Goal: Find specific page/section: Find specific page/section

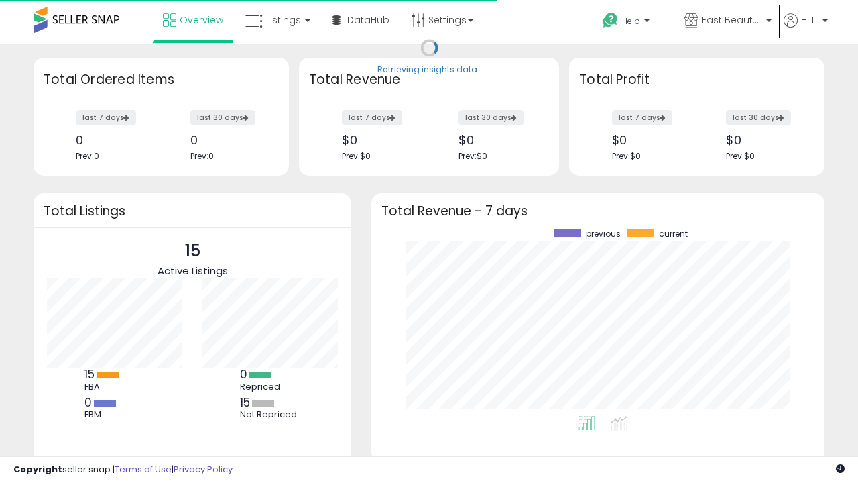
scroll to position [186, 426]
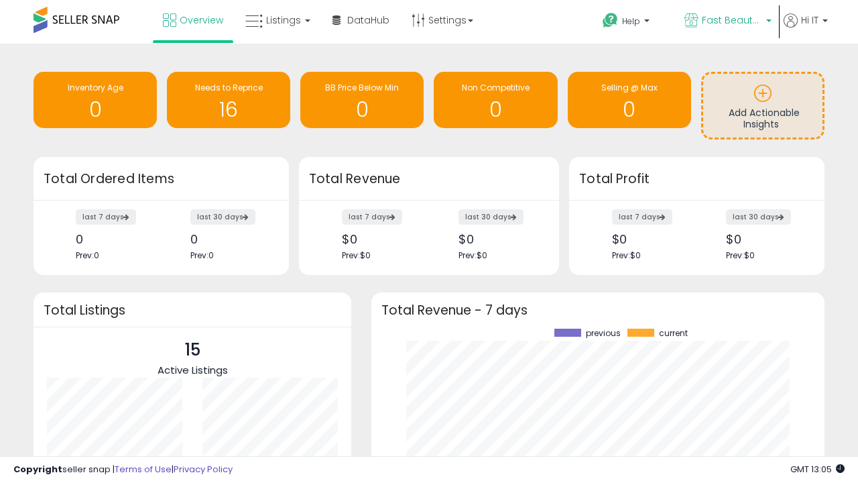
click at [727, 21] on span "Fast Beauty ([GEOGRAPHIC_DATA])" at bounding box center [732, 19] width 60 height 13
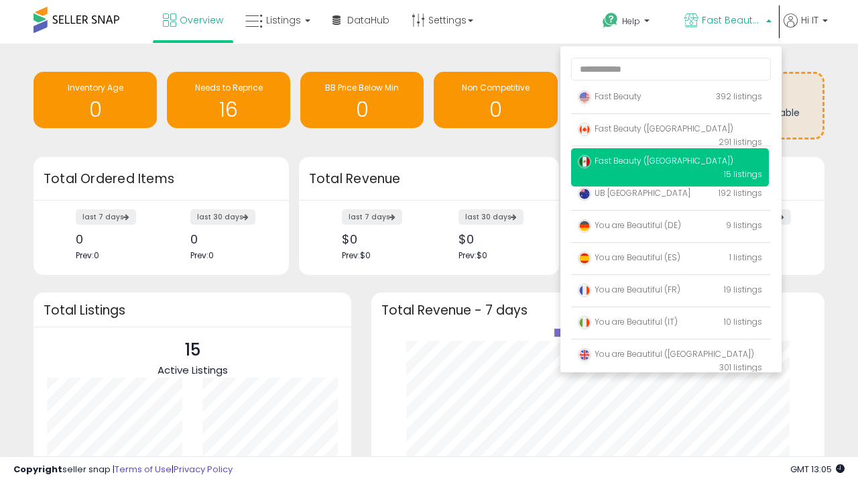
click at [670, 131] on span "Fast Beauty ([GEOGRAPHIC_DATA])" at bounding box center [656, 128] width 156 height 11
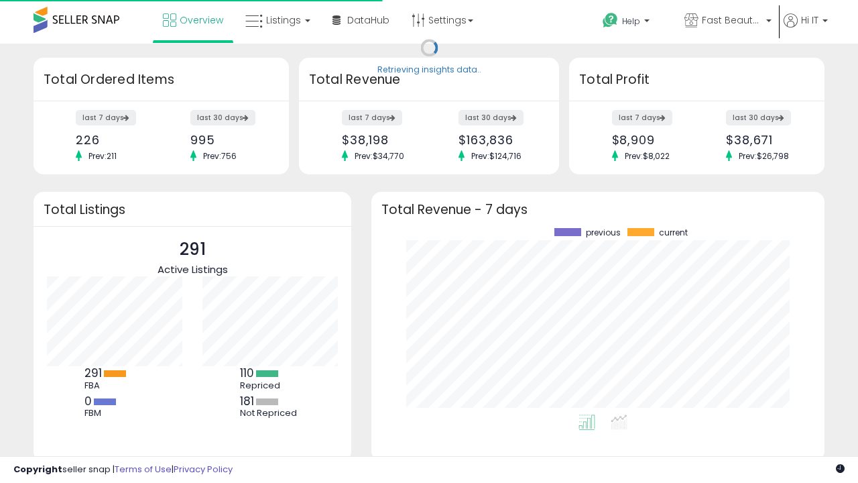
scroll to position [186, 426]
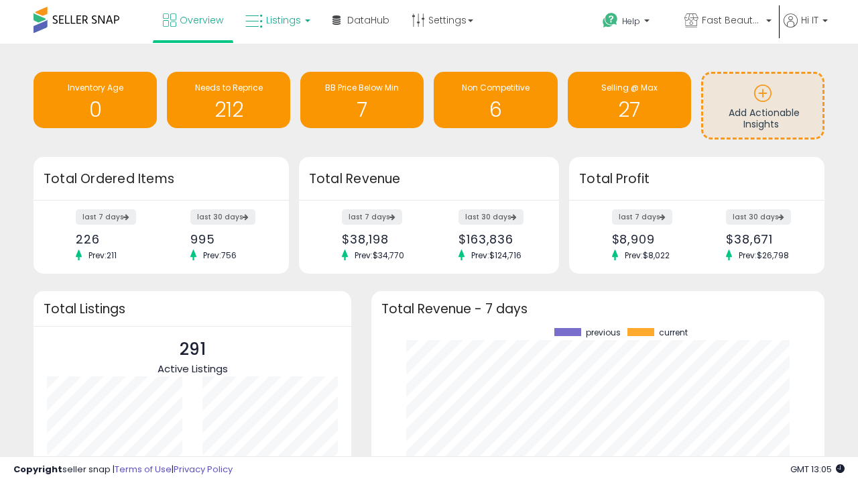
click at [276, 20] on span "Listings" at bounding box center [283, 19] width 35 height 13
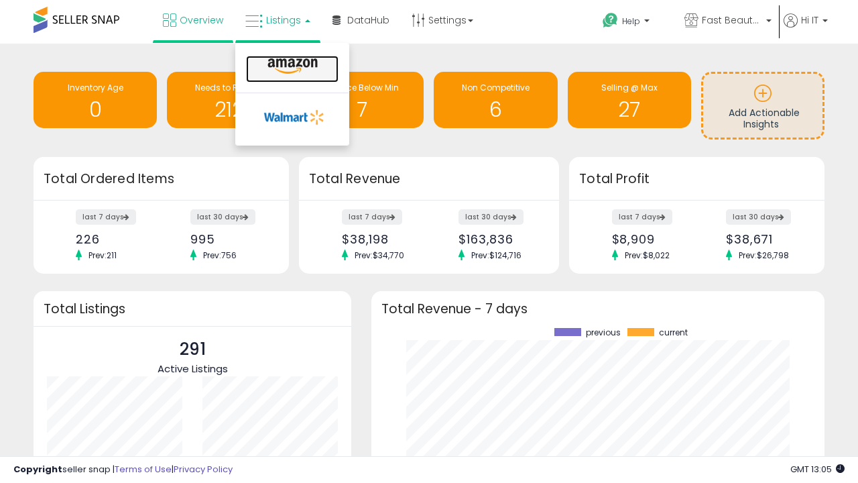
click at [291, 66] on icon at bounding box center [292, 66] width 58 height 17
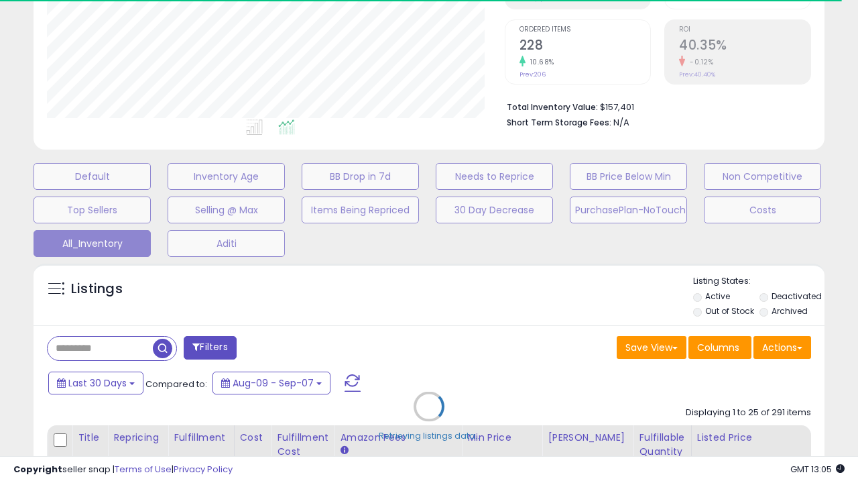
scroll to position [171, 0]
